Goal: Task Accomplishment & Management: Complete application form

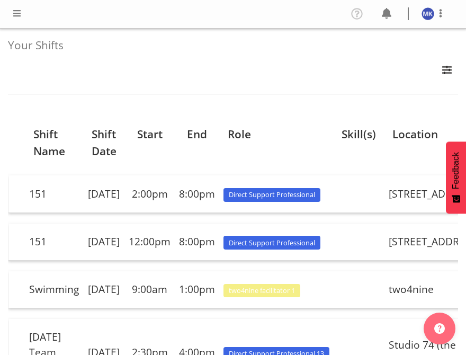
click at [13, 10] on span at bounding box center [17, 13] width 13 height 13
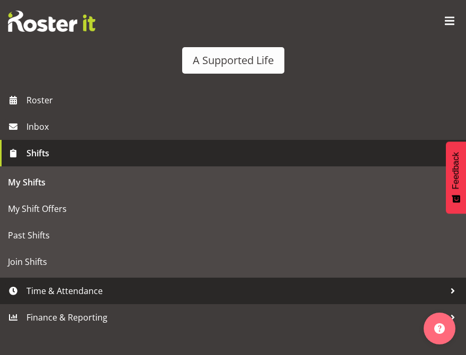
scroll to position [48, 0]
click at [33, 293] on span "Time & Attendance" at bounding box center [235, 291] width 418 height 16
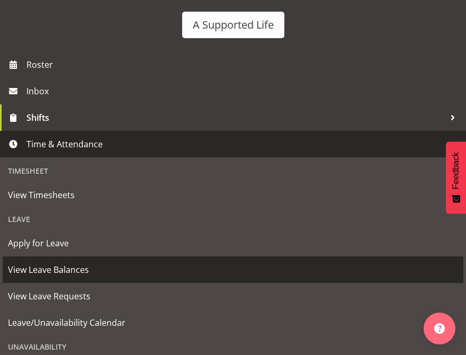
scroll to position [37, 0]
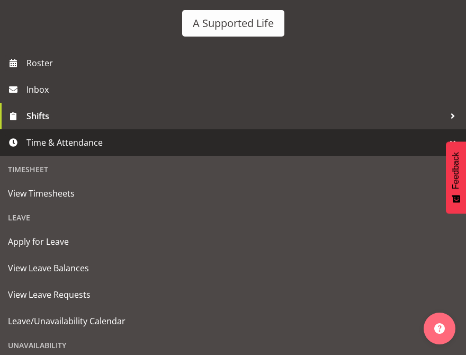
click at [43, 223] on div "Leave" at bounding box center [233, 217] width 461 height 22
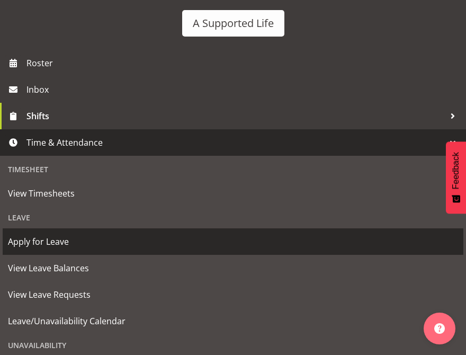
click at [38, 244] on span "Apply for Leave" at bounding box center [233, 242] width 450 height 16
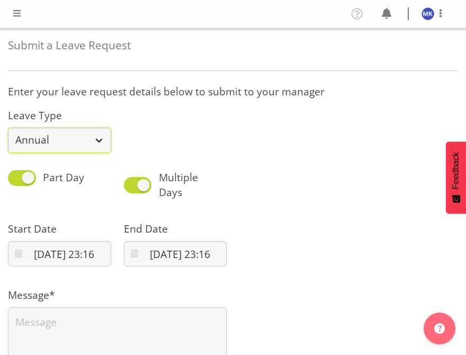
click at [99, 135] on select "Annual Sick Bereavement Domestic Violence Parental Jury Service Day In Lieu Oth…" at bounding box center [59, 140] width 103 height 25
select select "Day In Lieu"
click at [8, 128] on select "Annual Sick Bereavement Domestic Violence Parental Jury Service Day In Lieu Oth…" at bounding box center [59, 140] width 103 height 25
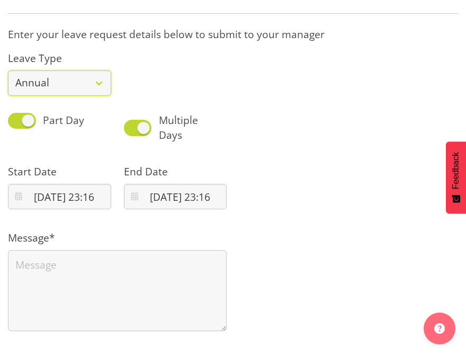
scroll to position [64, 0]
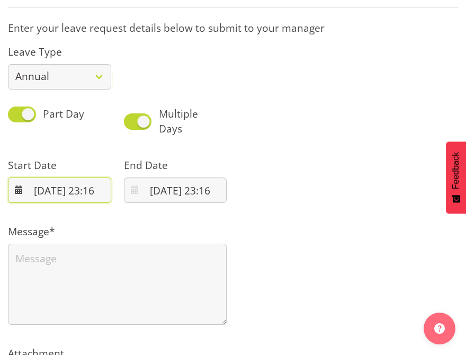
click at [66, 188] on input "10/08/2025, 23:16" at bounding box center [59, 189] width 103 height 25
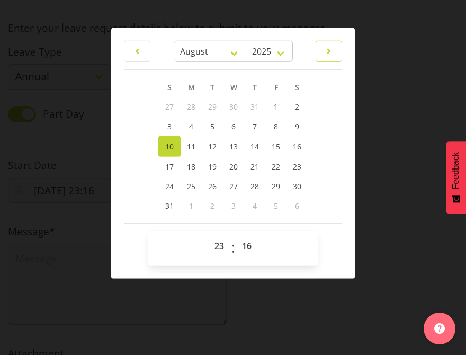
click at [322, 53] on span at bounding box center [328, 50] width 13 height 13
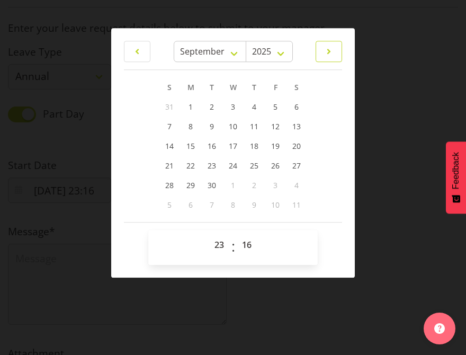
click at [322, 53] on span at bounding box center [328, 51] width 13 height 13
select select "9"
click at [194, 164] on span "20" at bounding box center [190, 165] width 8 height 10
click at [206, 160] on link "21" at bounding box center [211, 166] width 21 height 20
click at [191, 168] on span "20" at bounding box center [190, 165] width 8 height 10
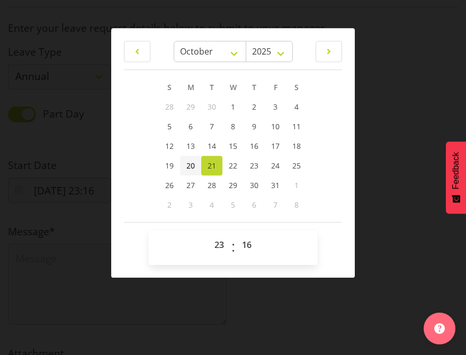
type input "20/10/2025, 23:16"
click at [217, 246] on select "00 01 02 03 04 05 06 07 08 09 10 11 12 13 14 15 16 17 18 19 20 21 22 23" at bounding box center [221, 244] width 24 height 21
select select "12"
click at [209, 234] on select "00 01 02 03 04 05 06 07 08 09 10 11 12 13 14 15 16 17 18 19 20 21 22 23" at bounding box center [221, 244] width 24 height 21
type input "20/10/2025, 12:16"
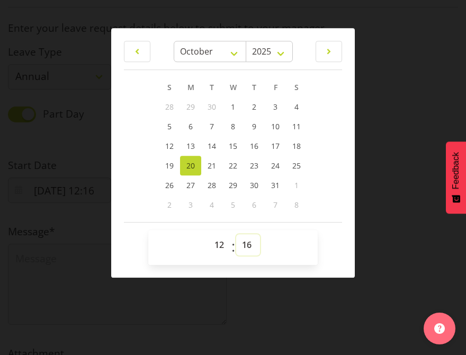
click at [244, 241] on select "00 01 02 03 04 05 06 07 08 09 10 11 12 13 14 15 16 17 18 19 20 21 22 23 24 25 2…" at bounding box center [248, 244] width 24 height 21
select select "0"
click at [236, 234] on select "00 01 02 03 04 05 06 07 08 09 10 11 12 13 14 15 16 17 18 19 20 21 22 23 24 25 2…" at bounding box center [248, 244] width 24 height 21
type input "20/10/2025, 12:00"
click at [373, 180] on div at bounding box center [233, 177] width 466 height 355
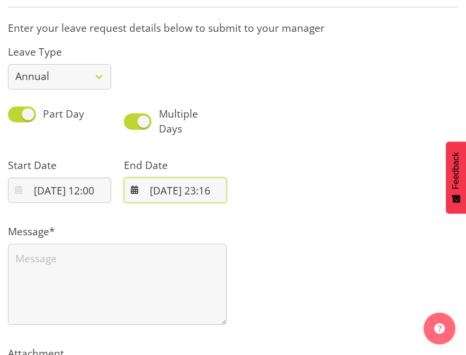
click at [181, 191] on input "10/08/2025, 23:16" at bounding box center [175, 189] width 103 height 25
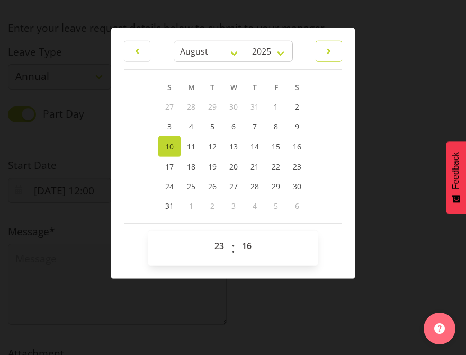
click at [327, 53] on span at bounding box center [328, 50] width 13 height 13
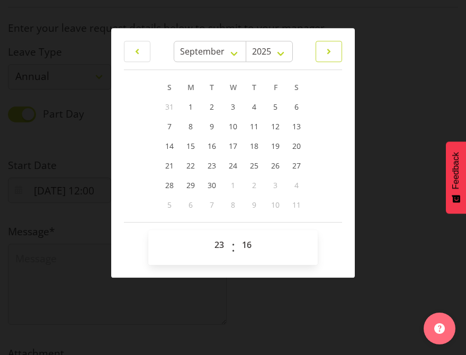
click at [327, 53] on span at bounding box center [328, 51] width 13 height 13
select select "9"
click at [208, 165] on span "21" at bounding box center [212, 165] width 8 height 10
type input "21/10/2025, 23:16"
click at [221, 248] on select "00 01 02 03 04 05 06 07 08 09 10 11 12 13 14 15 16 17 18 19 20 21 22 23" at bounding box center [221, 244] width 24 height 21
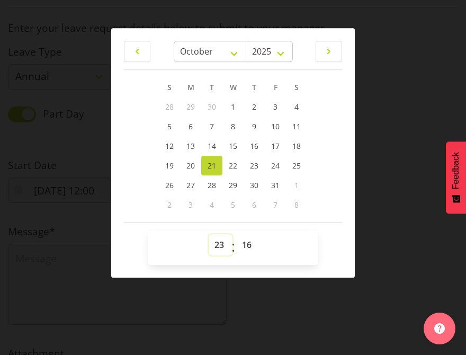
select select "20"
click at [209, 234] on select "00 01 02 03 04 05 06 07 08 09 10 11 12 13 14 15 16 17 18 19 20 21 22 23" at bounding box center [221, 244] width 24 height 21
type input "21/10/2025, 20:16"
click at [247, 241] on select "00 01 02 03 04 05 06 07 08 09 10 11 12 13 14 15 16 17 18 19 20 21 22 23 24 25 2…" at bounding box center [248, 244] width 24 height 21
select select "0"
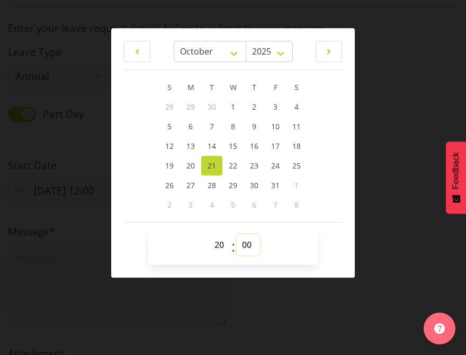
click at [236, 234] on select "00 01 02 03 04 05 06 07 08 09 10 11 12 13 14 15 16 17 18 19 20 21 22 23 24 25 2…" at bounding box center [248, 244] width 24 height 21
type input "21/10/2025, 20:00"
click at [384, 180] on div at bounding box center [233, 177] width 466 height 355
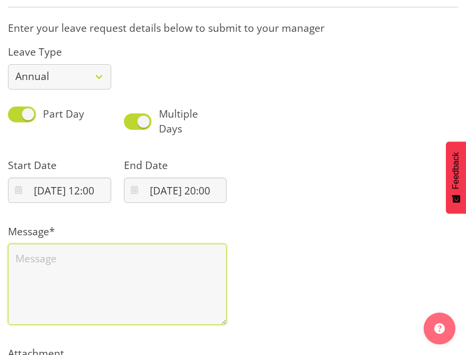
click at [147, 279] on textarea at bounding box center [117, 285] width 219 height 82
type textarea "A"
click at [34, 256] on textarea "My Anniversay" at bounding box center [117, 285] width 219 height 82
click at [94, 257] on textarea "My Anniversay" at bounding box center [117, 285] width 219 height 82
click at [219, 264] on textarea "My Anniversary date away with my Partner" at bounding box center [117, 285] width 219 height 82
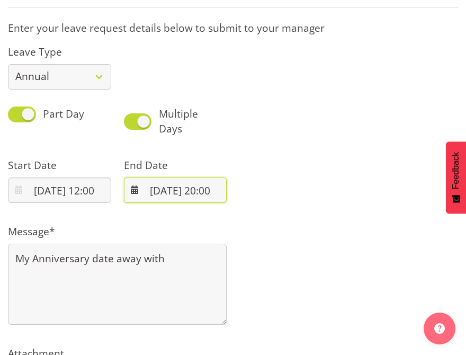
click at [205, 188] on input "21/10/2025, 20:00" at bounding box center [175, 189] width 103 height 25
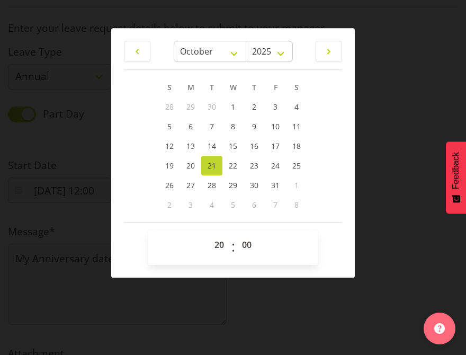
click at [378, 199] on div at bounding box center [233, 177] width 466 height 355
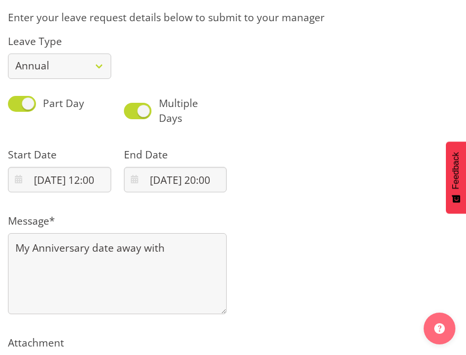
scroll to position [151, 0]
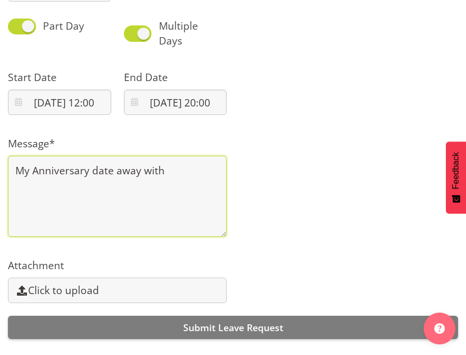
click at [179, 172] on textarea "My Anniversary date away with" at bounding box center [117, 197] width 219 height 82
click at [30, 171] on textarea "My Anniversary weekend away with my partner" at bounding box center [117, 197] width 219 height 82
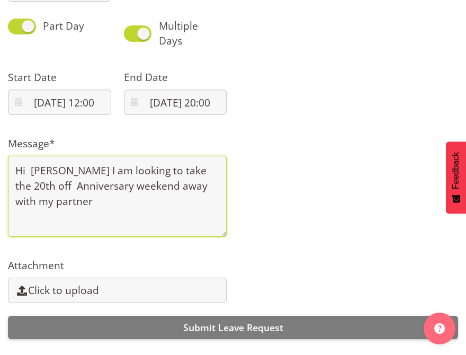
click at [196, 174] on textarea "Hi Chloe I am looking to take the 20th off Anniversary weekend away with my par…" at bounding box center [117, 197] width 219 height 82
click at [174, 173] on textarea "Hi Chloe I am looking to take the 20th off Anniversary weekend away with my par…" at bounding box center [117, 197] width 219 height 82
click at [220, 173] on textarea "Hi Chloe I am looking to take Monday 20th off Anniversary weekend away with my …" at bounding box center [117, 197] width 219 height 82
click at [32, 186] on textarea "Hi Chloe I am looking to take Monday 20th of october off Anniversary weekend aw…" at bounding box center [117, 197] width 219 height 82
click at [30, 171] on textarea "Hi Chloe, I am looking to take Monday, the 20th of October off, Anniversary wee…" at bounding box center [117, 197] width 219 height 82
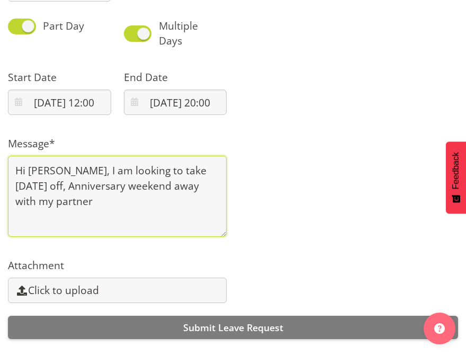
click at [42, 183] on textarea "Hi Chloe, I am looking to take Monday, the 20th of October off, Anniversary wee…" at bounding box center [117, 197] width 219 height 82
click at [122, 201] on textarea "Hi Chloe, I am looking to take Monday, the 20th of October off, Anniversary wee…" at bounding box center [117, 197] width 219 height 82
click at [71, 212] on textarea "Hi Chloe, I am looking to take Monday, the 20th of October off, Anniversary wee…" at bounding box center [117, 197] width 219 height 82
click at [200, 169] on textarea "Hi Chloe, I am looking to take Monday, the 20th of October off, Anniversary wee…" at bounding box center [117, 197] width 219 height 82
click at [111, 186] on textarea "Hi Chloe, I am looking to take Monday the 20th of October off, Anniversary week…" at bounding box center [117, 197] width 219 height 82
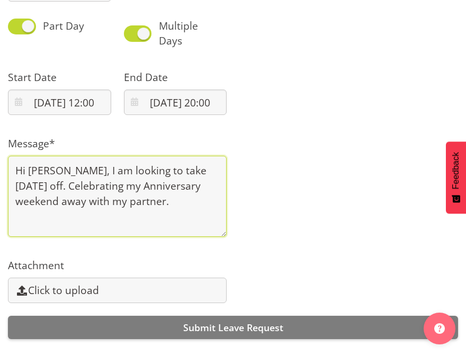
click at [44, 215] on textarea "Hi Chloe, I am looking to take Monday the 20th of October off. Celebrating my A…" at bounding box center [117, 197] width 219 height 82
click at [61, 217] on textarea "Hi Chloe, I am looking to take Monday the 20th of October off. Celebrating my A…" at bounding box center [117, 197] width 219 height 82
type textarea "Hi Chloe, I am looking to take Monday the 20th of October off. Celebrating my A…"
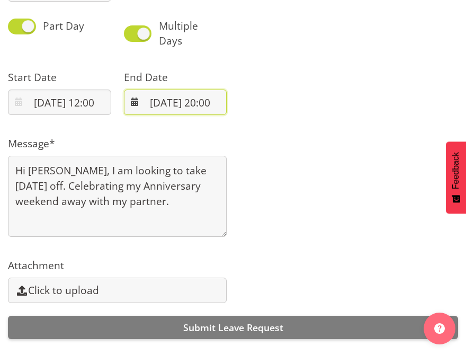
click at [183, 107] on input "21/10/2025, 20:00" at bounding box center [175, 101] width 103 height 25
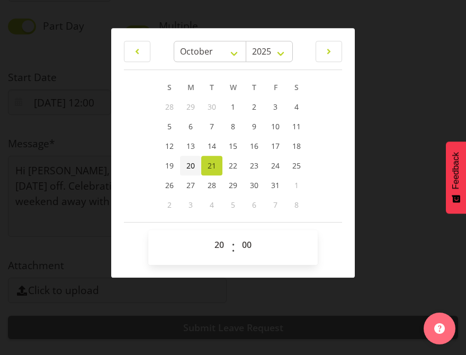
click at [193, 165] on span "20" at bounding box center [190, 165] width 8 height 10
type input "20/10/2025, 20:00"
click at [392, 161] on div at bounding box center [233, 177] width 466 height 355
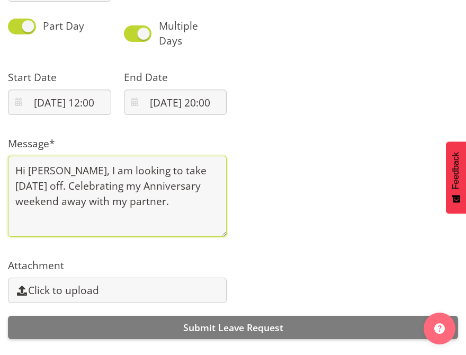
click at [113, 226] on textarea "Hi Chloe, I am looking to take Monday the 20th of October off. Celebrating my A…" at bounding box center [117, 197] width 219 height 82
type textarea "Hi Chloe, I am looking to take Monday, the 20th of October off. Celebrating my …"
